Goal: Navigation & Orientation: Find specific page/section

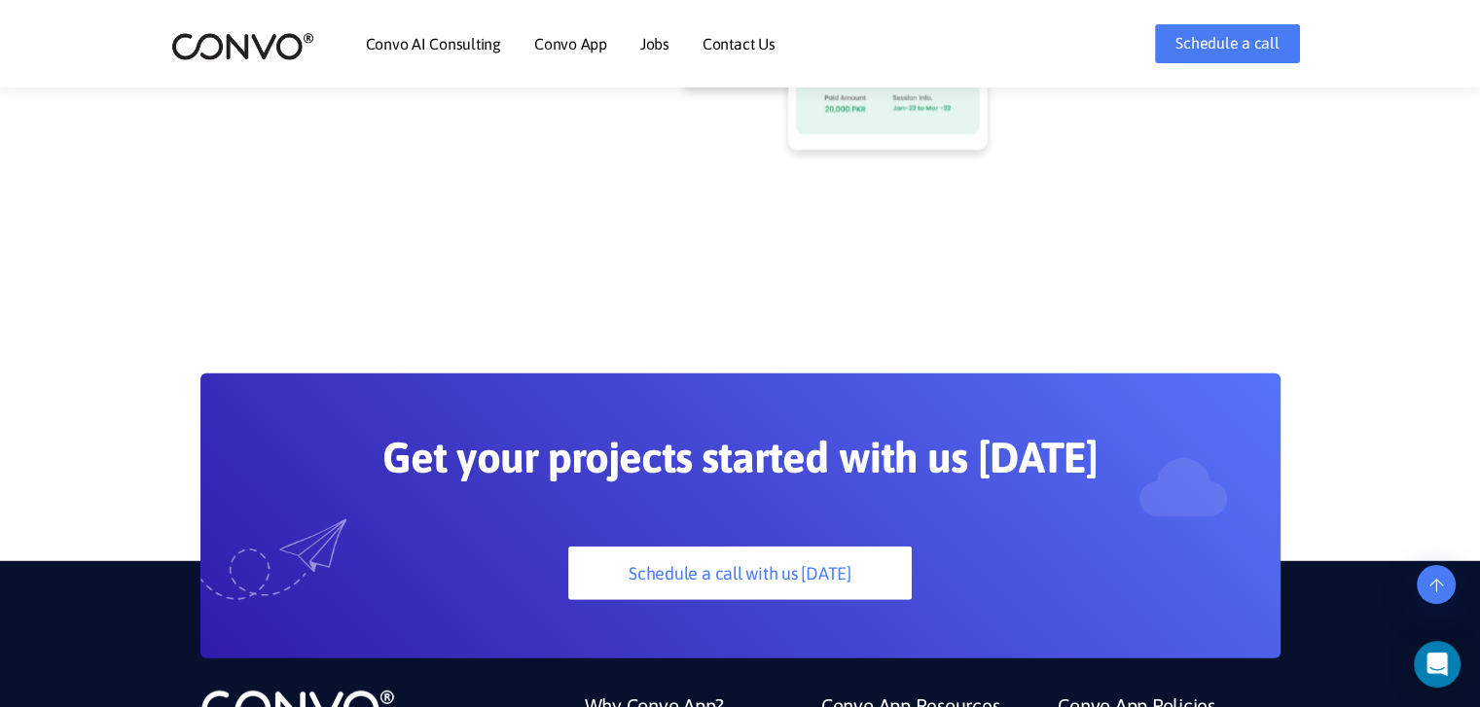
scroll to position [5091, 0]
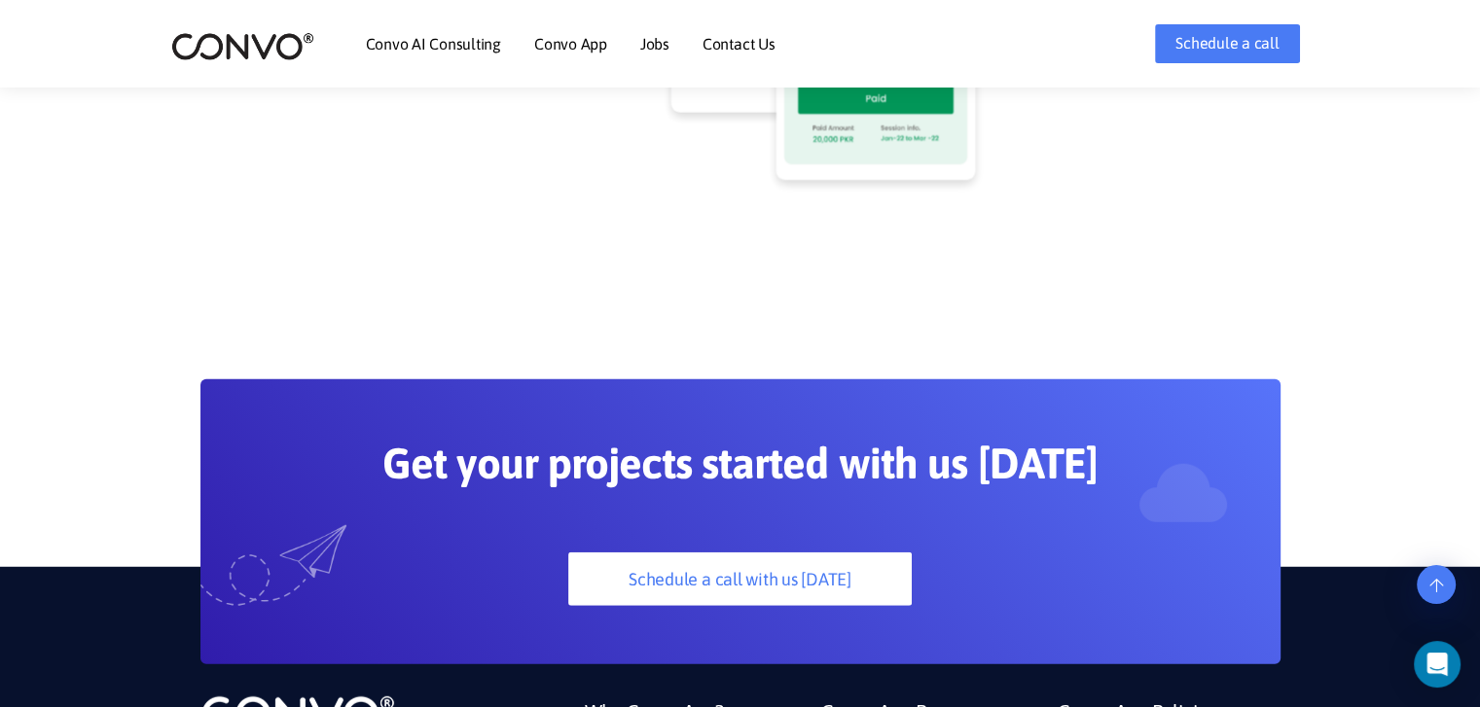
click at [657, 40] on link "Jobs" at bounding box center [654, 44] width 29 height 16
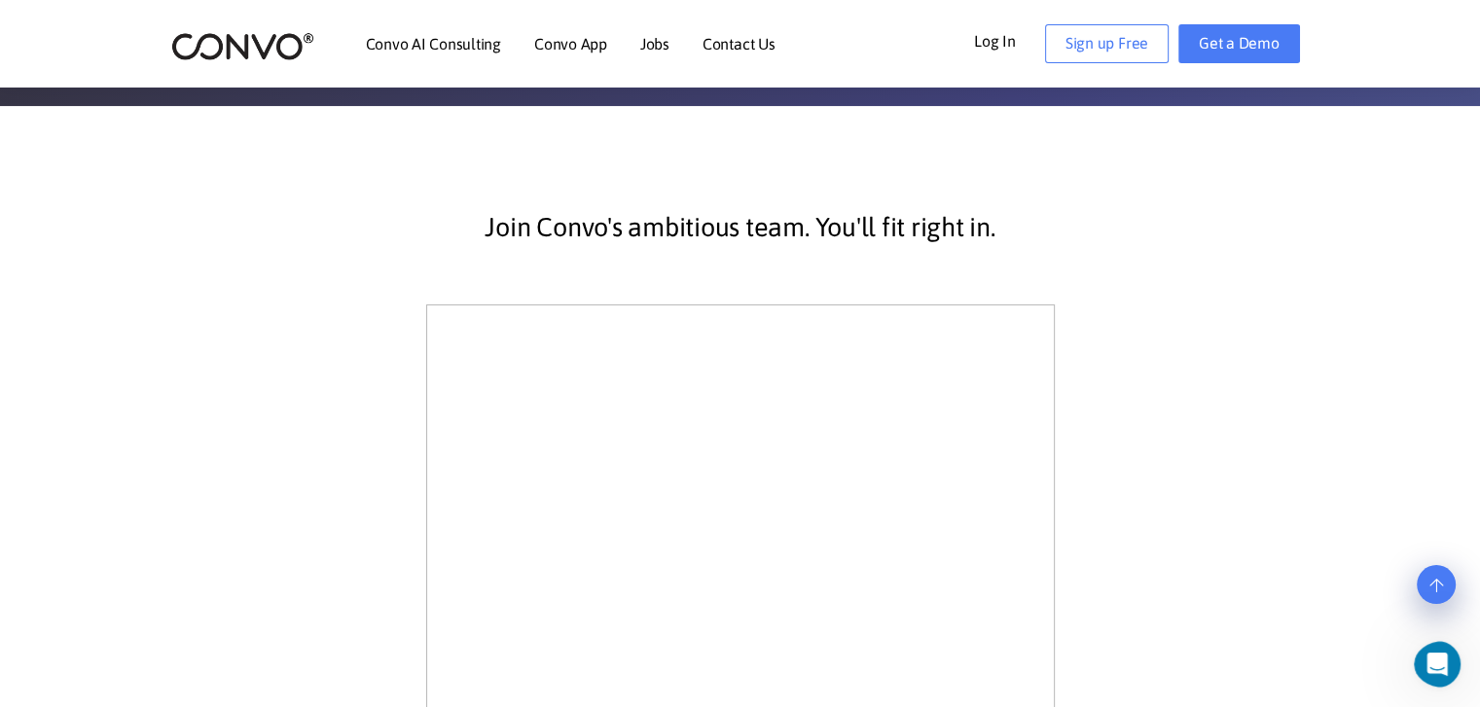
scroll to position [366, 0]
